Goal: Browse casually

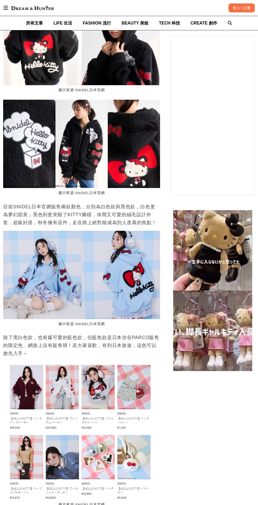
scroll to position [0, 74]
click at [128, 384] on img at bounding box center [81, 430] width 157 height 138
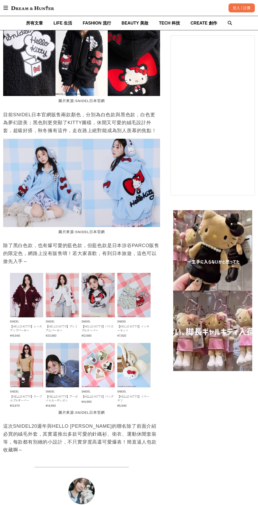
scroll to position [734, 0]
click at [101, 372] on img at bounding box center [81, 338] width 157 height 138
click at [129, 364] on img at bounding box center [81, 338] width 157 height 138
click at [18, 321] on img at bounding box center [81, 338] width 157 height 138
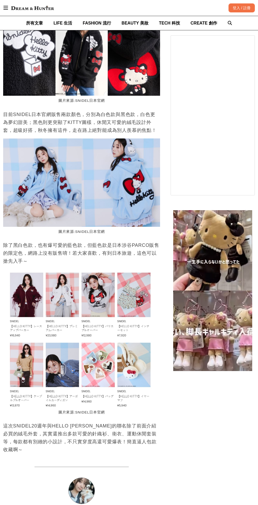
click at [139, 278] on img at bounding box center [81, 338] width 157 height 138
click at [134, 359] on img at bounding box center [81, 338] width 157 height 138
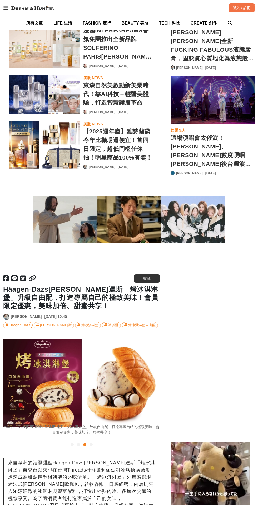
scroll to position [0, 314]
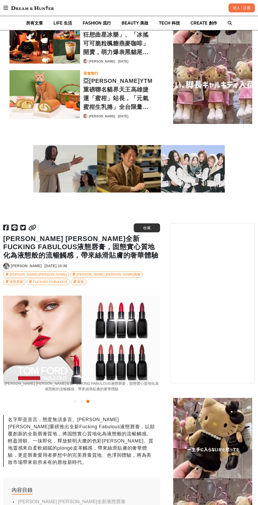
scroll to position [0, 202]
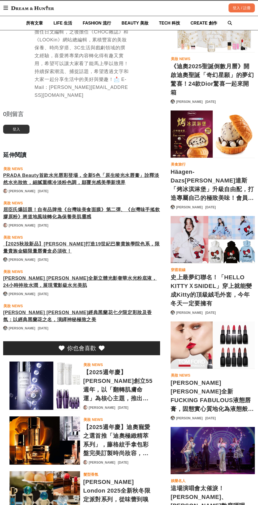
scroll to position [0, 314]
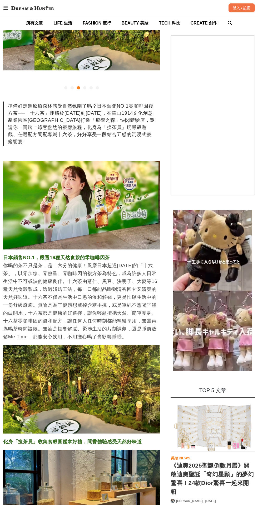
scroll to position [0, 314]
